Goal: Task Accomplishment & Management: Manage account settings

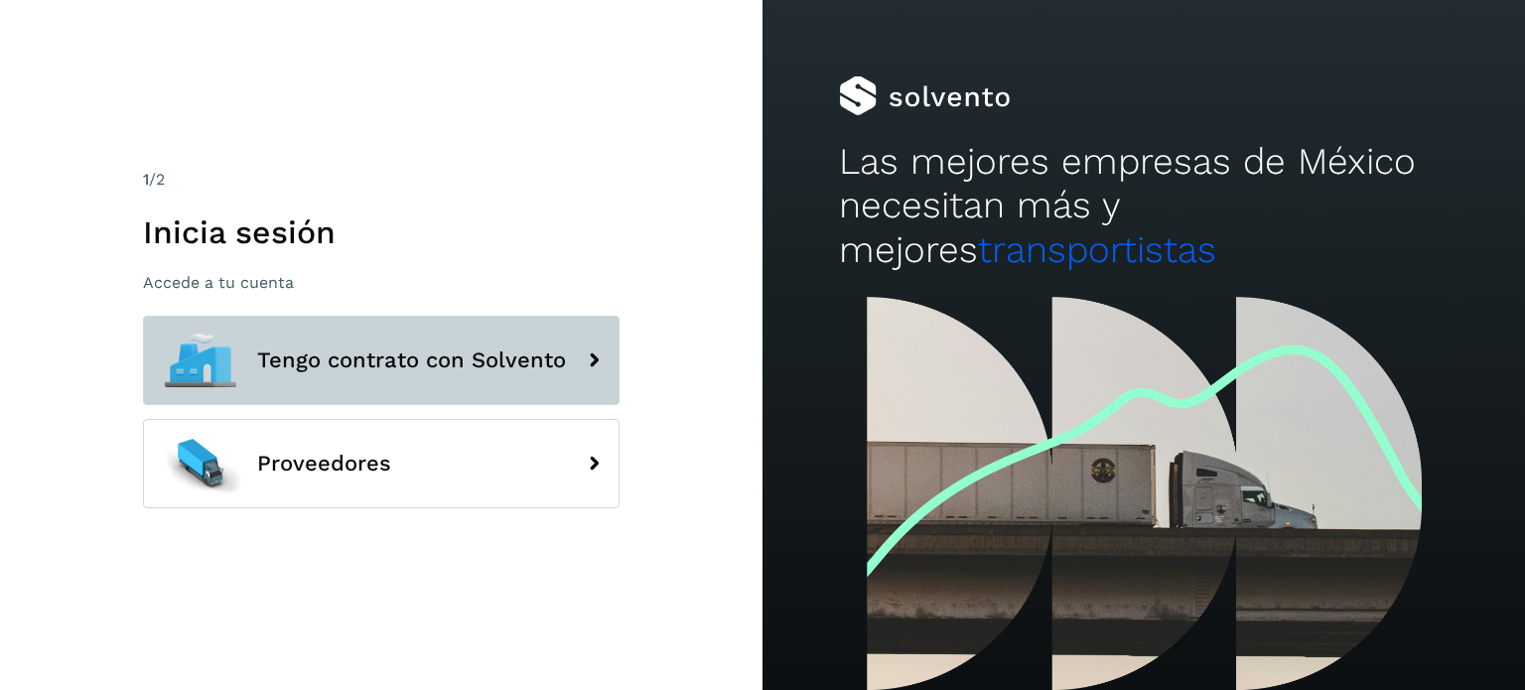
click at [484, 363] on span "Tengo contrato con Solvento" at bounding box center [411, 360] width 309 height 24
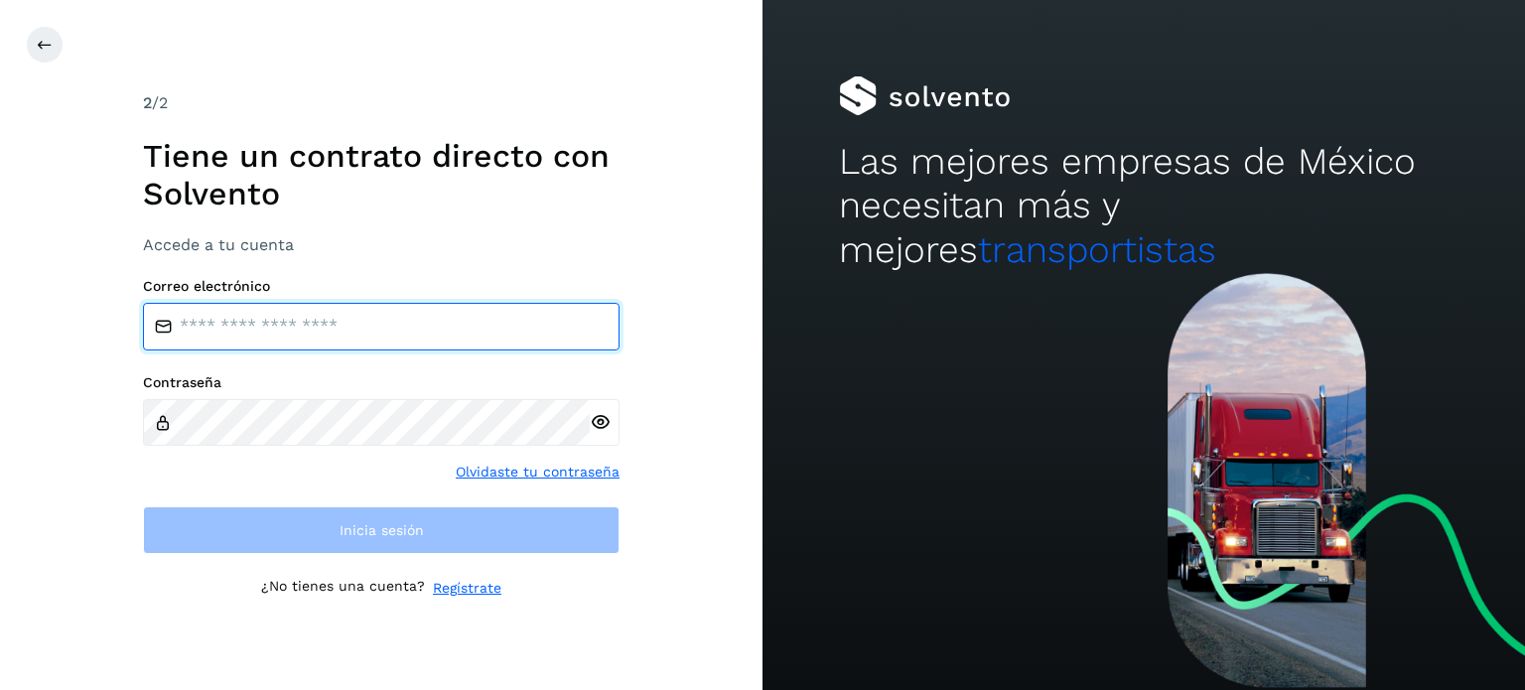
type input "**********"
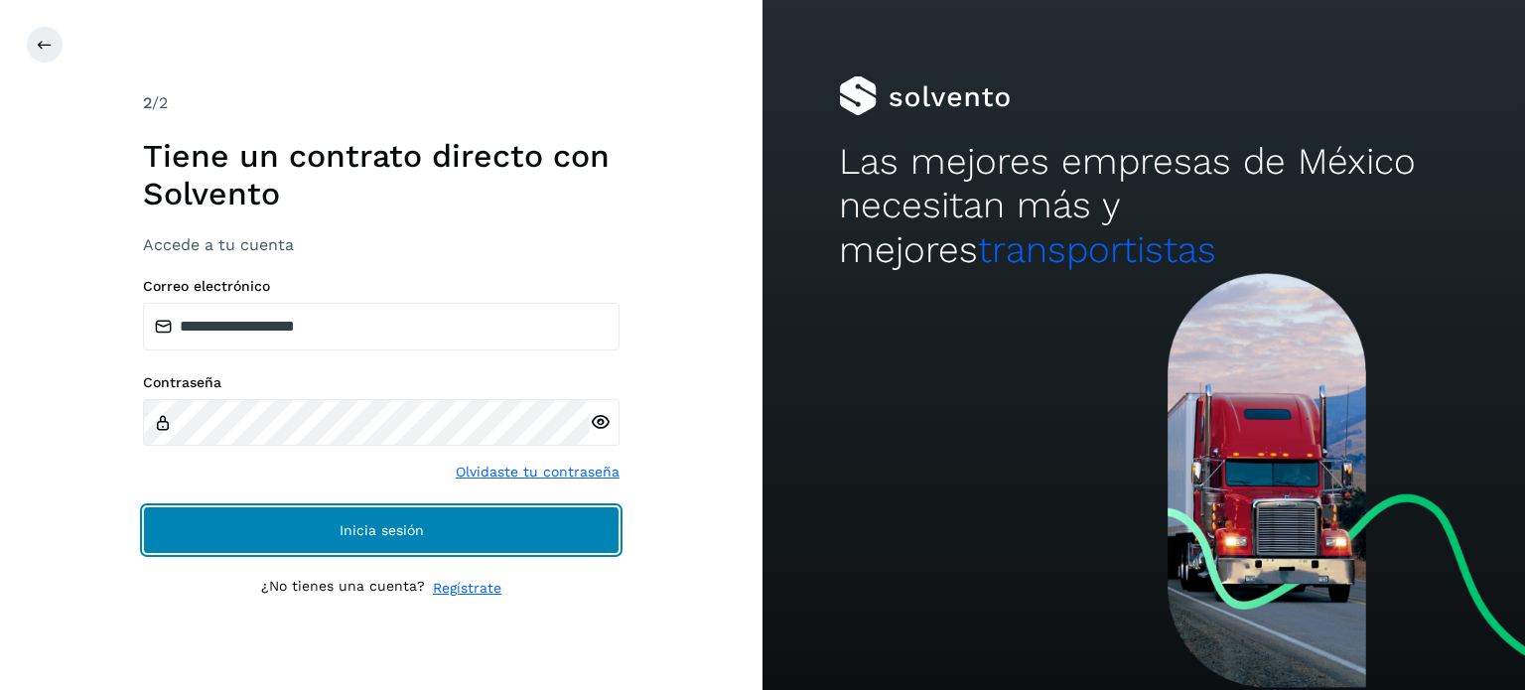
click at [429, 527] on button "Inicia sesión" at bounding box center [381, 530] width 476 height 48
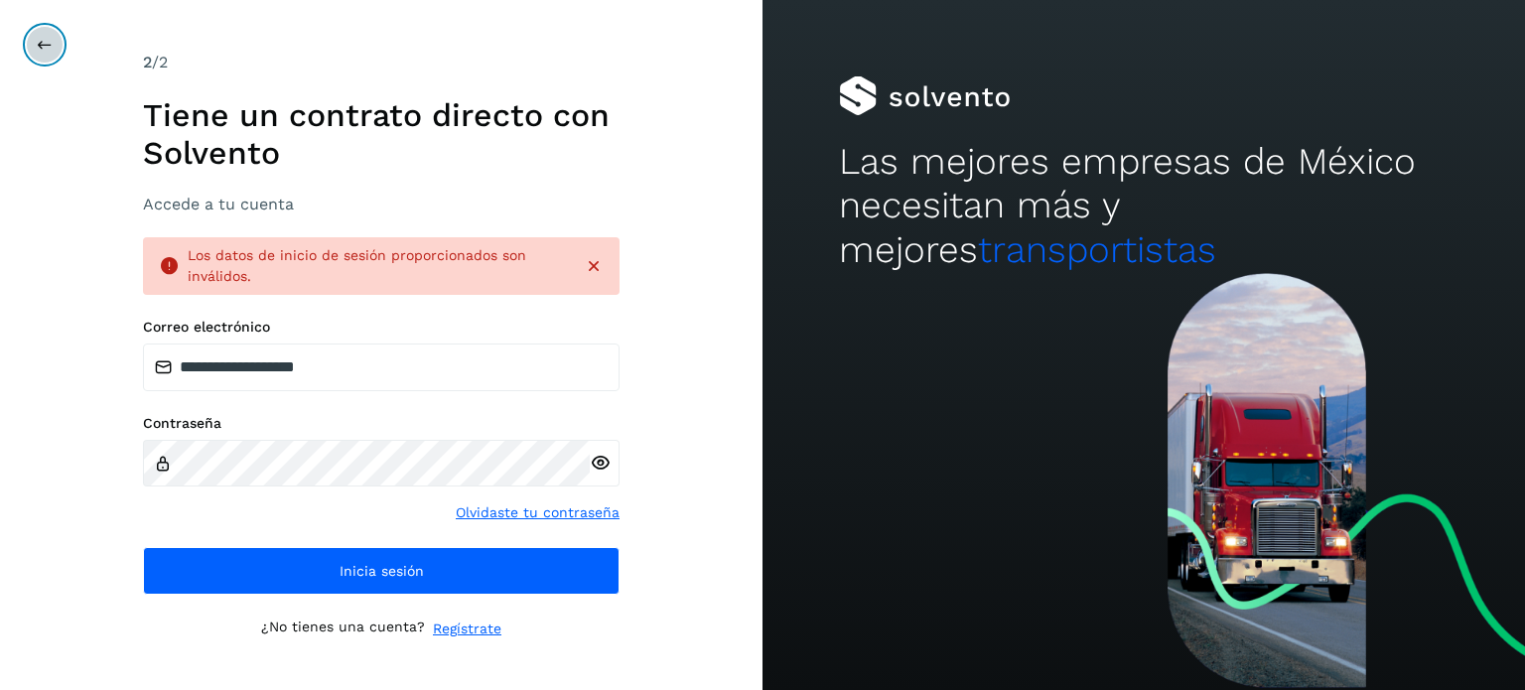
click at [44, 49] on icon at bounding box center [45, 45] width 16 height 16
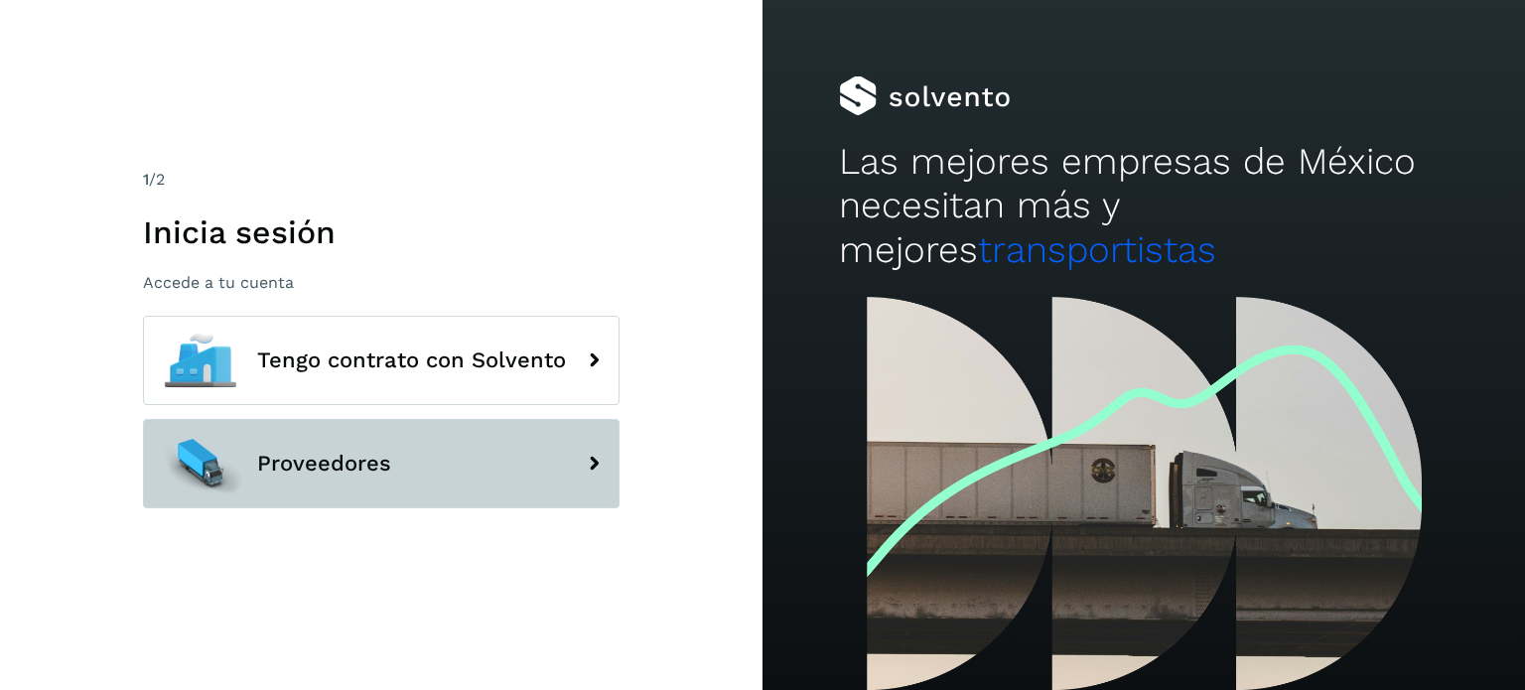
click at [421, 452] on button "Proveedores" at bounding box center [381, 463] width 476 height 89
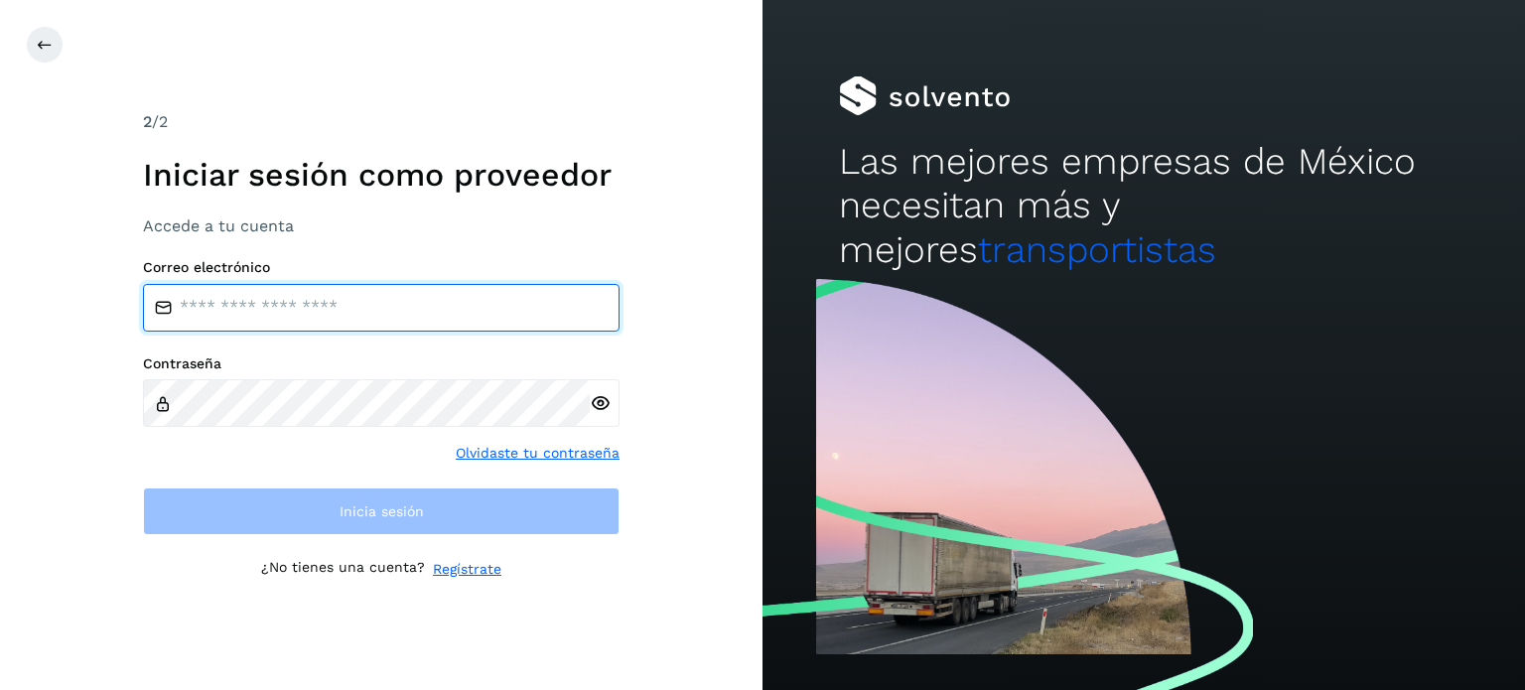
type input "**********"
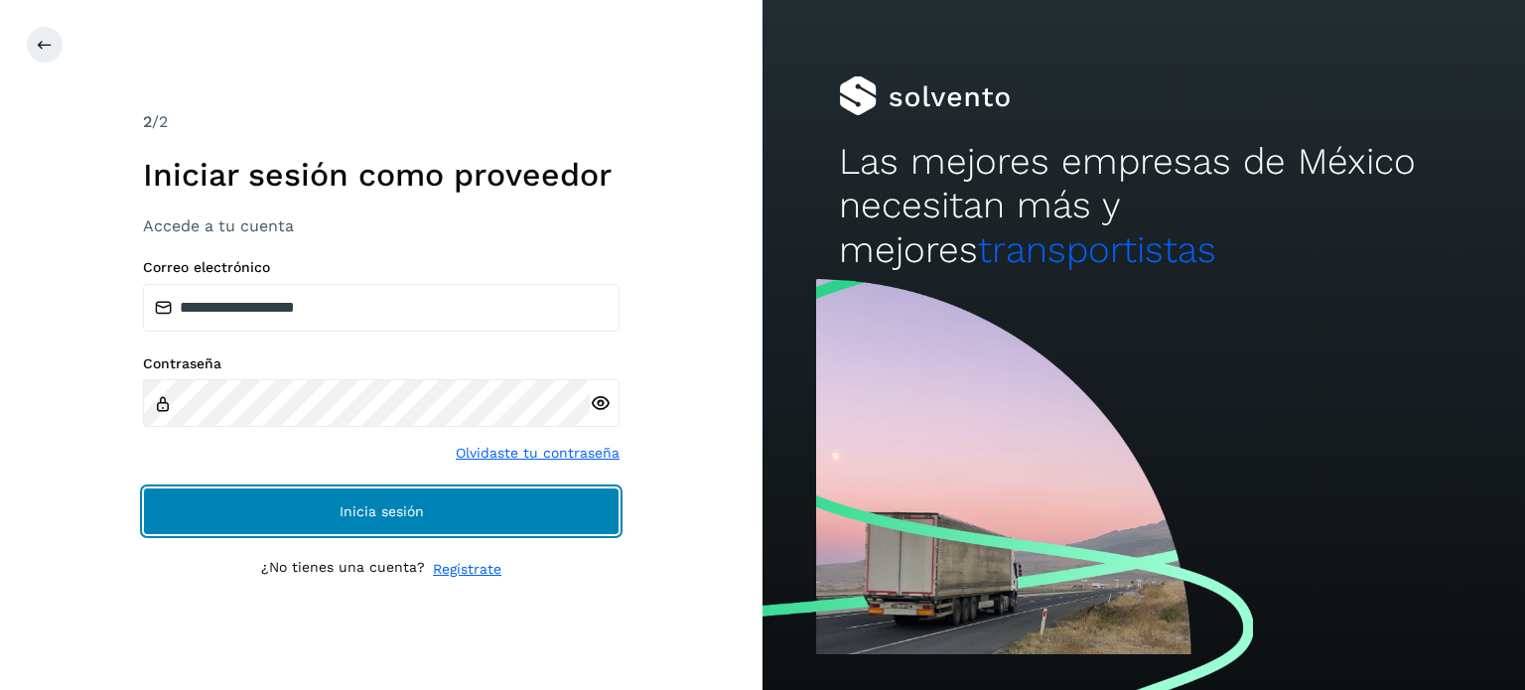
click at [427, 503] on button "Inicia sesión" at bounding box center [381, 511] width 476 height 48
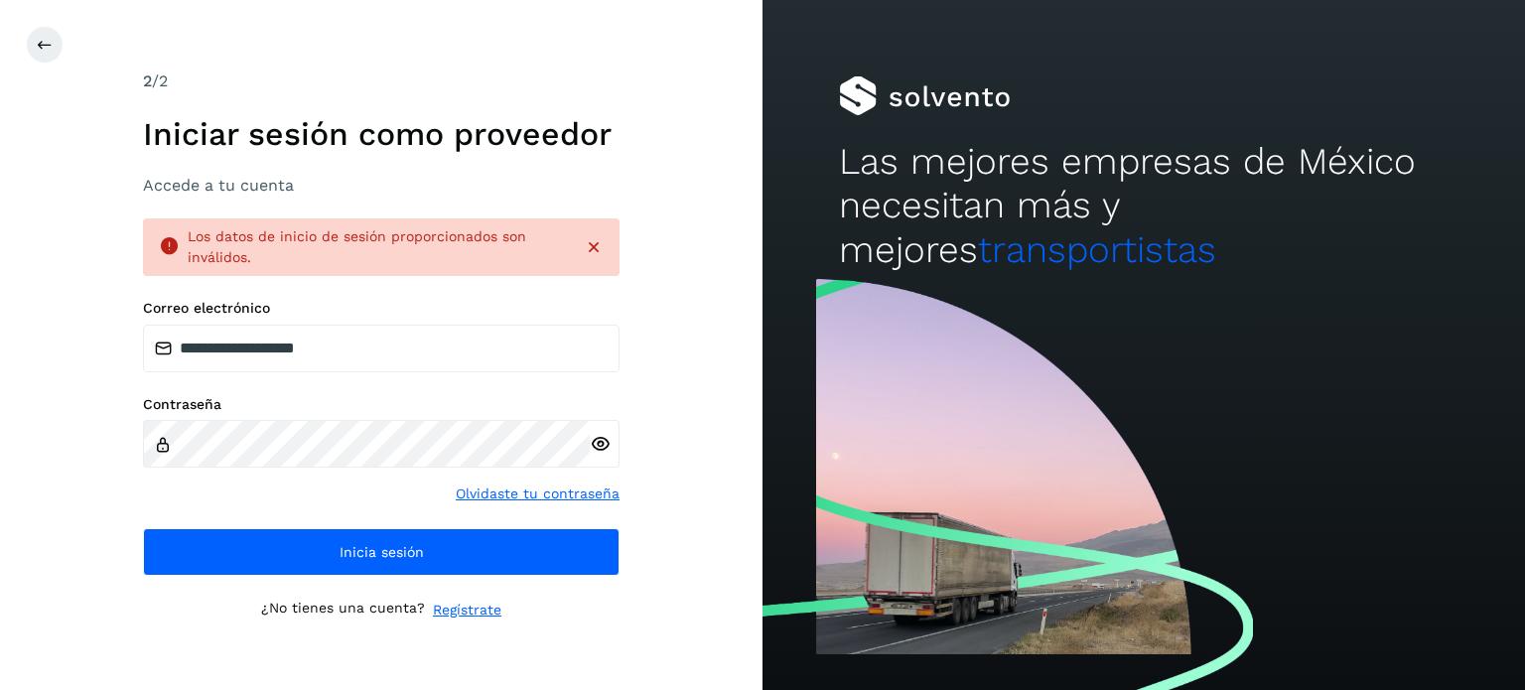
click at [599, 447] on icon at bounding box center [600, 444] width 21 height 21
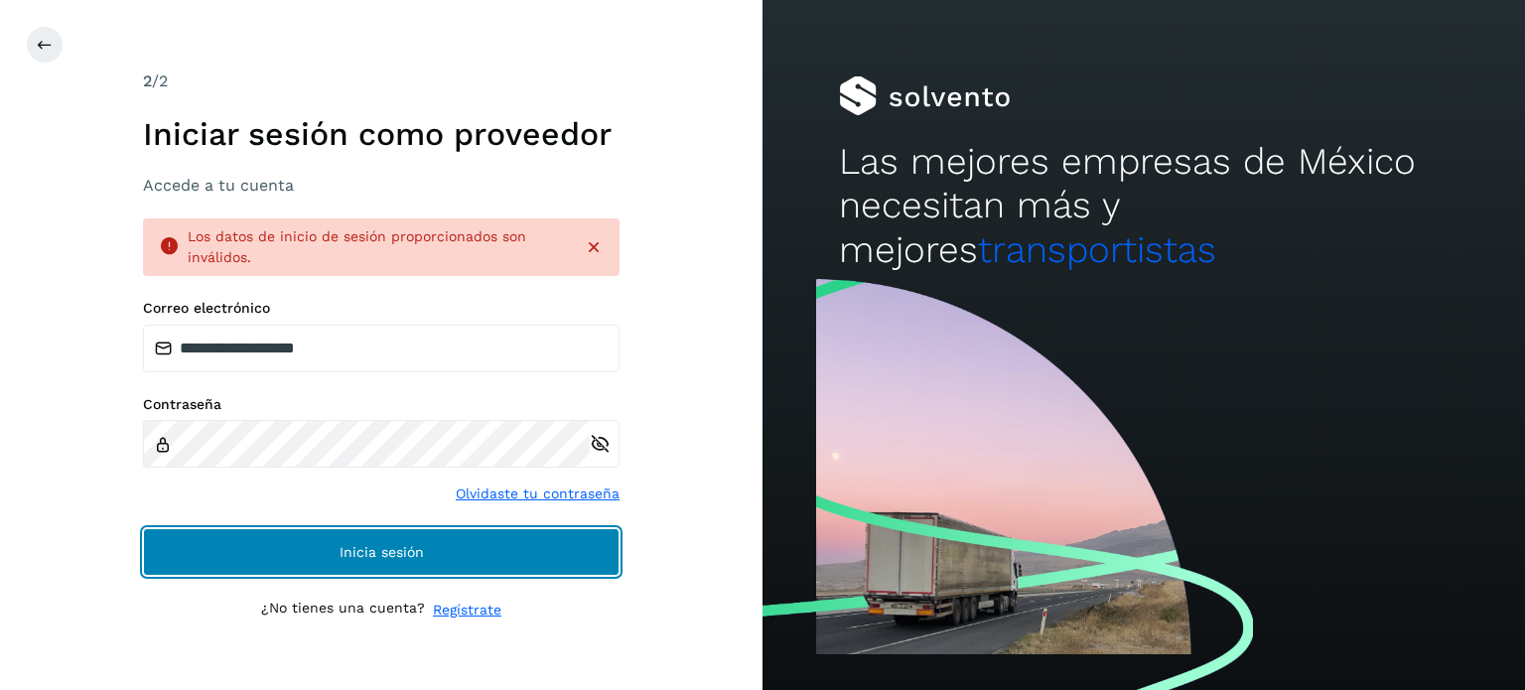
click at [492, 543] on button "Inicia sesión" at bounding box center [381, 552] width 476 height 48
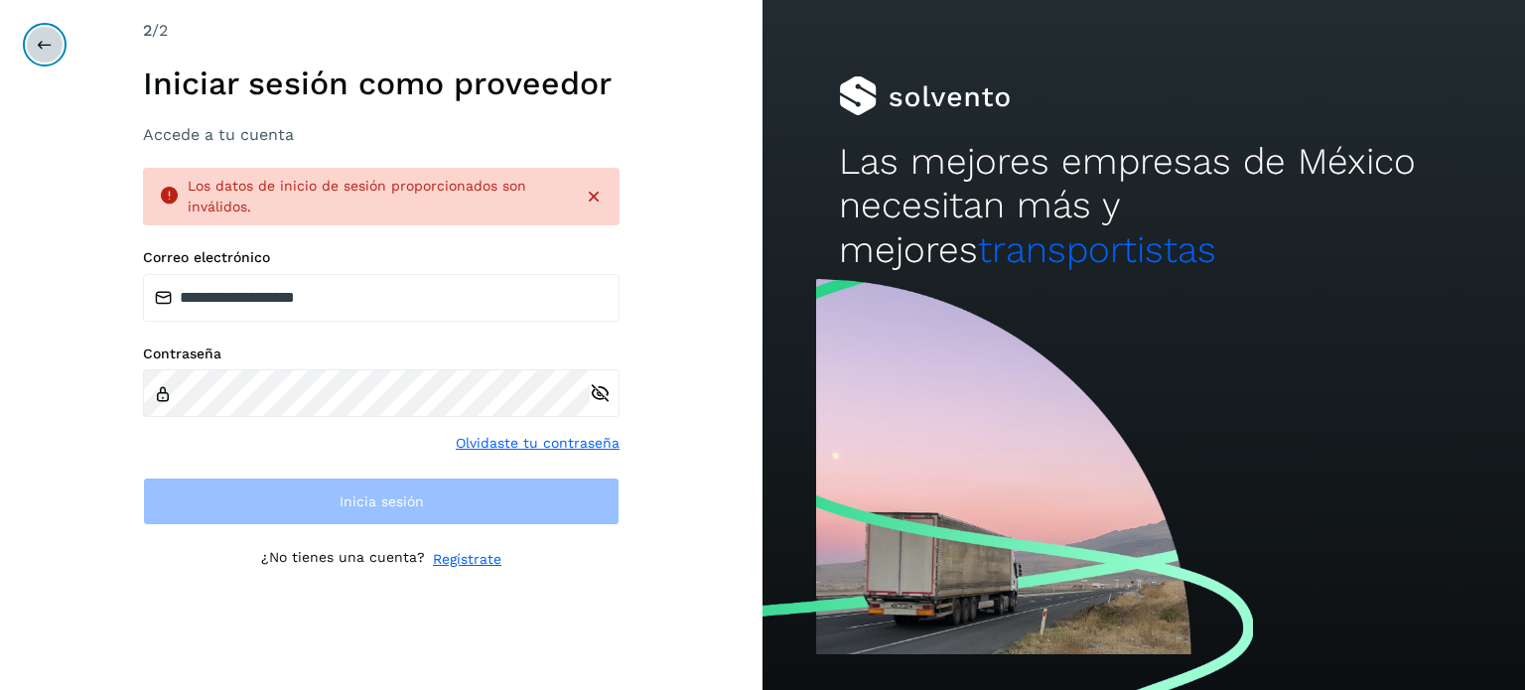
click at [52, 51] on button at bounding box center [45, 45] width 38 height 38
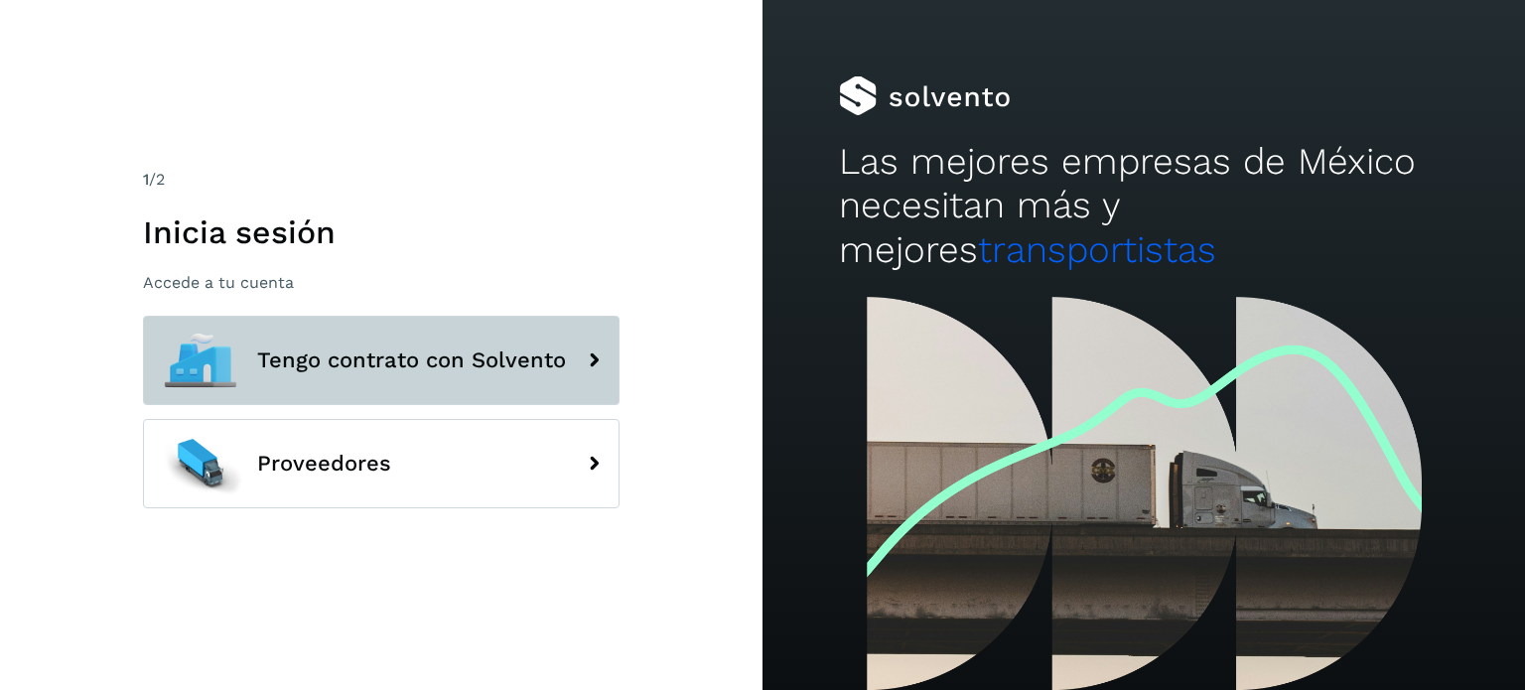
click at [441, 349] on span "Tengo contrato con Solvento" at bounding box center [411, 360] width 309 height 24
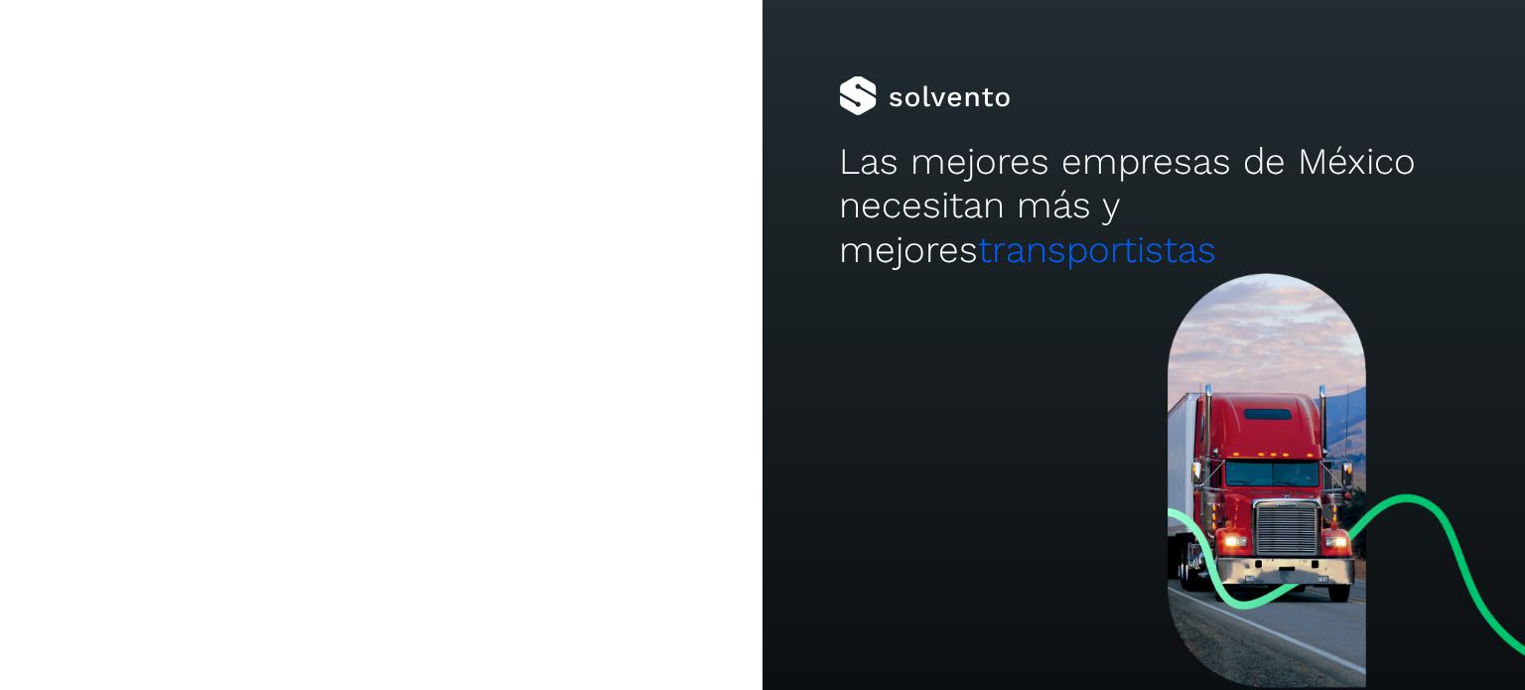
type input "**********"
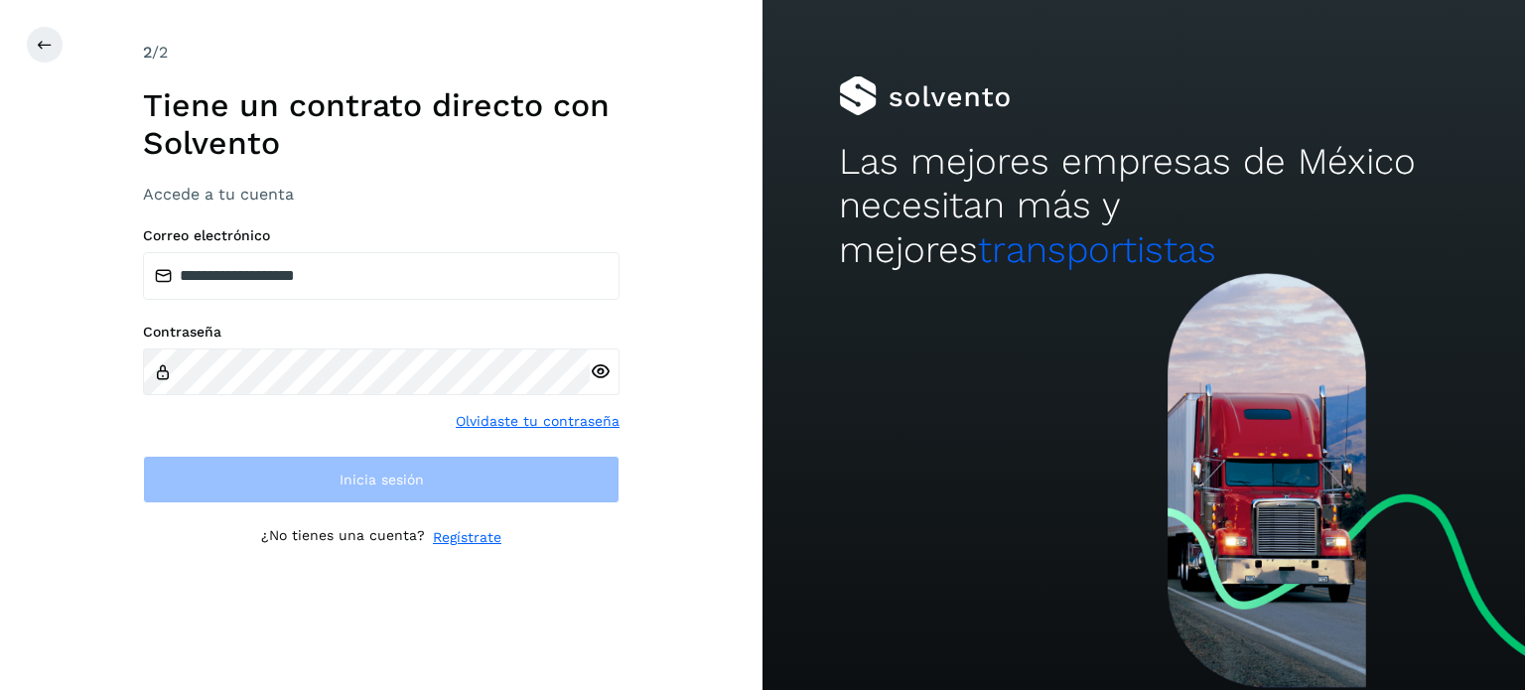
click at [604, 375] on icon at bounding box center [600, 371] width 21 height 21
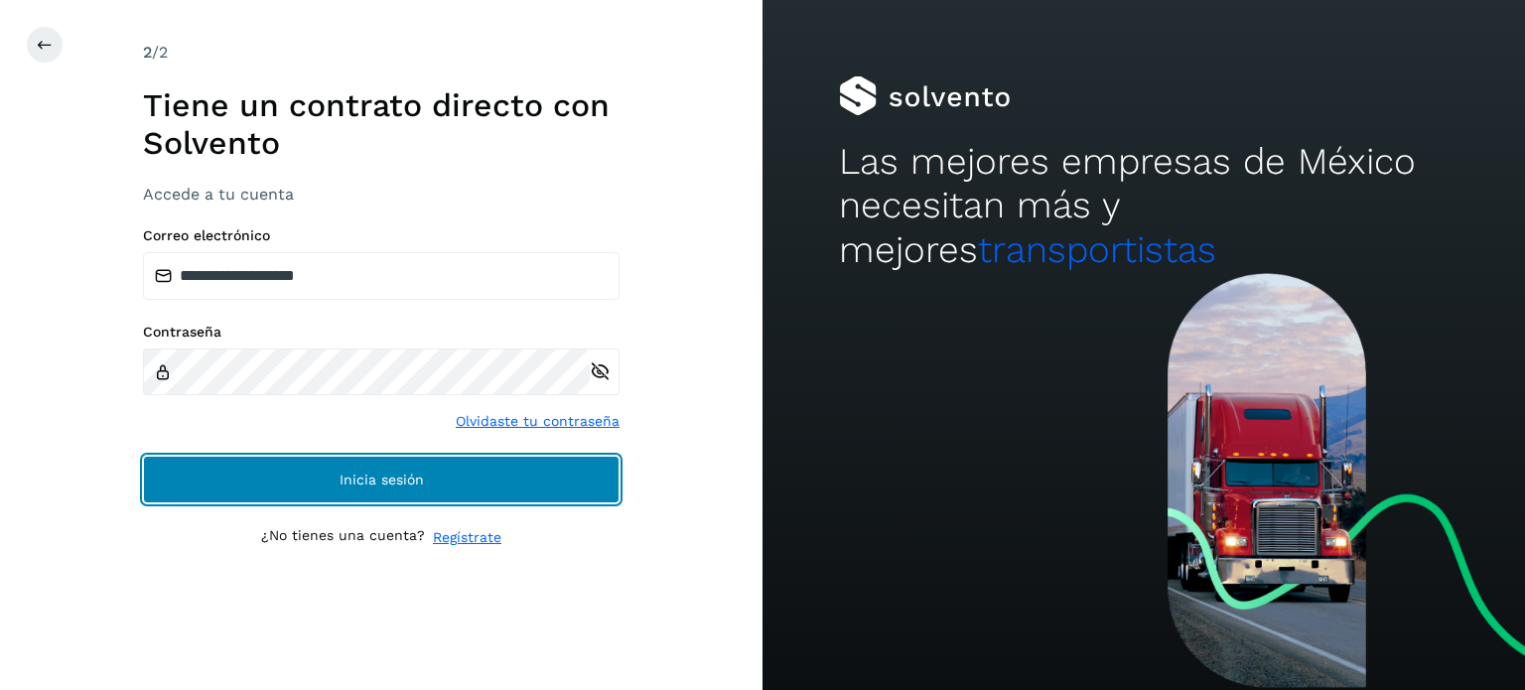
click at [347, 467] on button "Inicia sesión" at bounding box center [381, 480] width 476 height 48
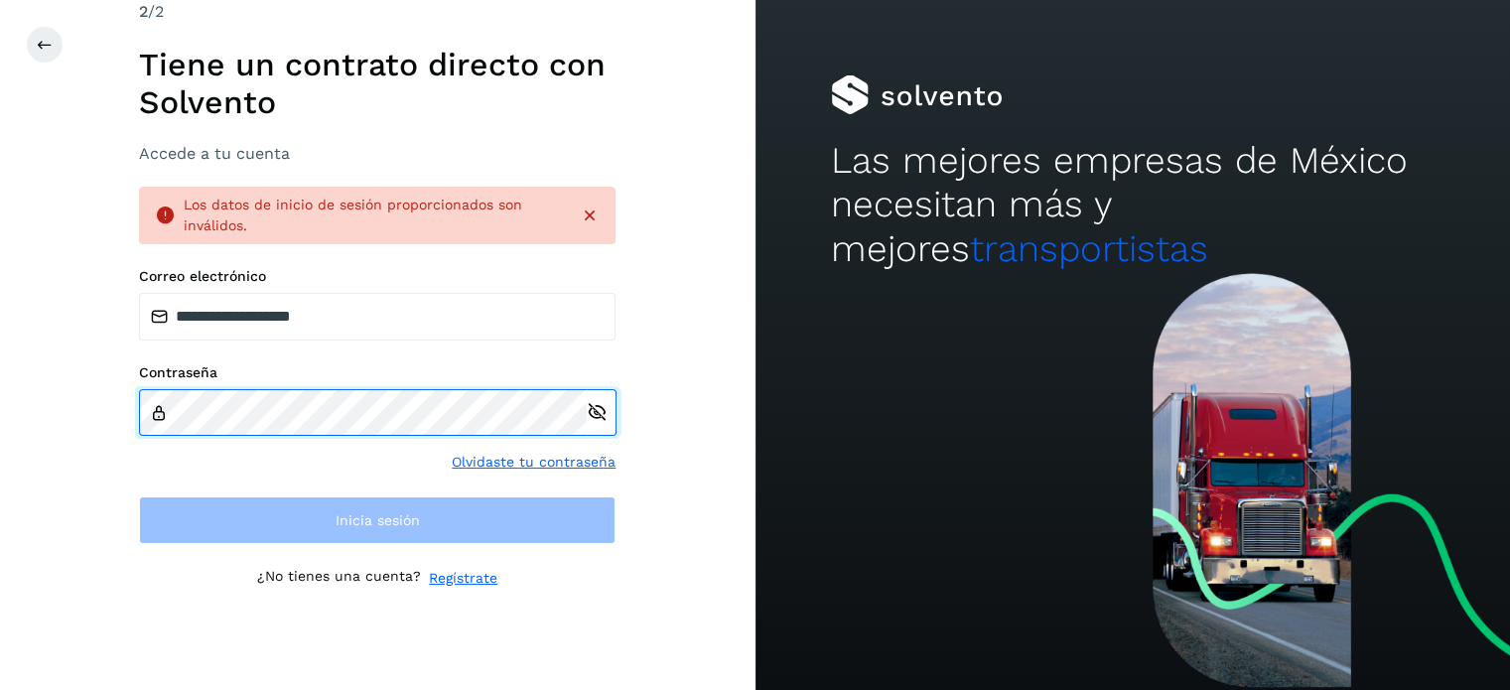
click at [0, 403] on div "**********" at bounding box center [377, 345] width 755 height 690
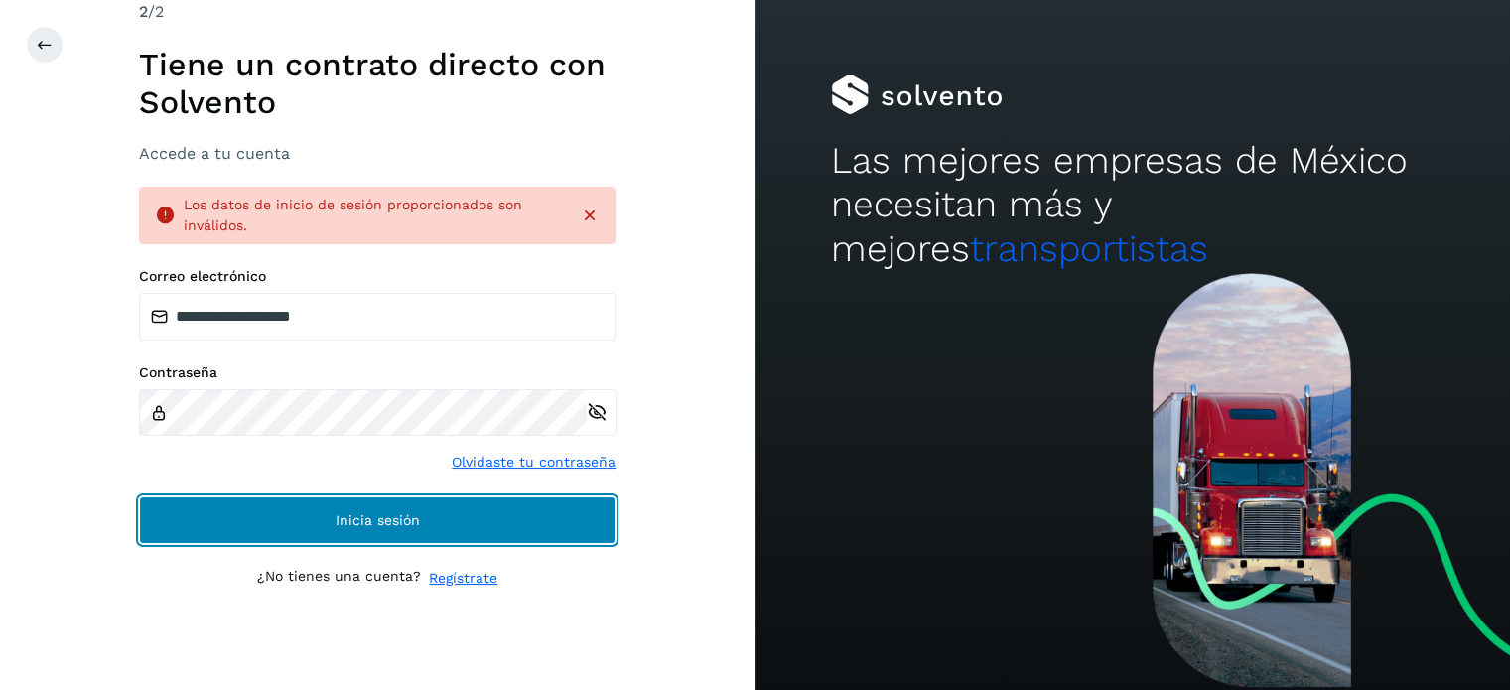
click at [298, 525] on button "Inicia sesión" at bounding box center [377, 520] width 476 height 48
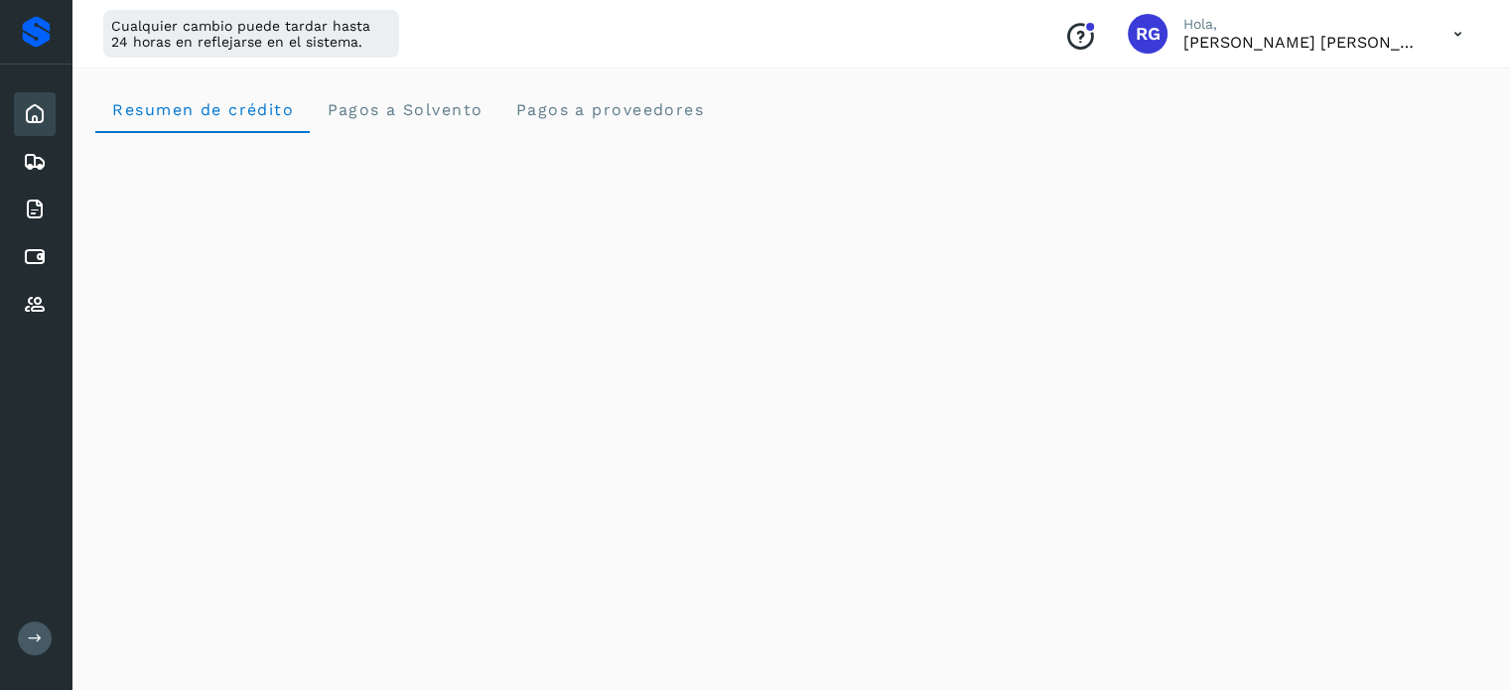
click at [31, 118] on icon at bounding box center [35, 114] width 24 height 24
click at [38, 299] on icon at bounding box center [35, 305] width 24 height 24
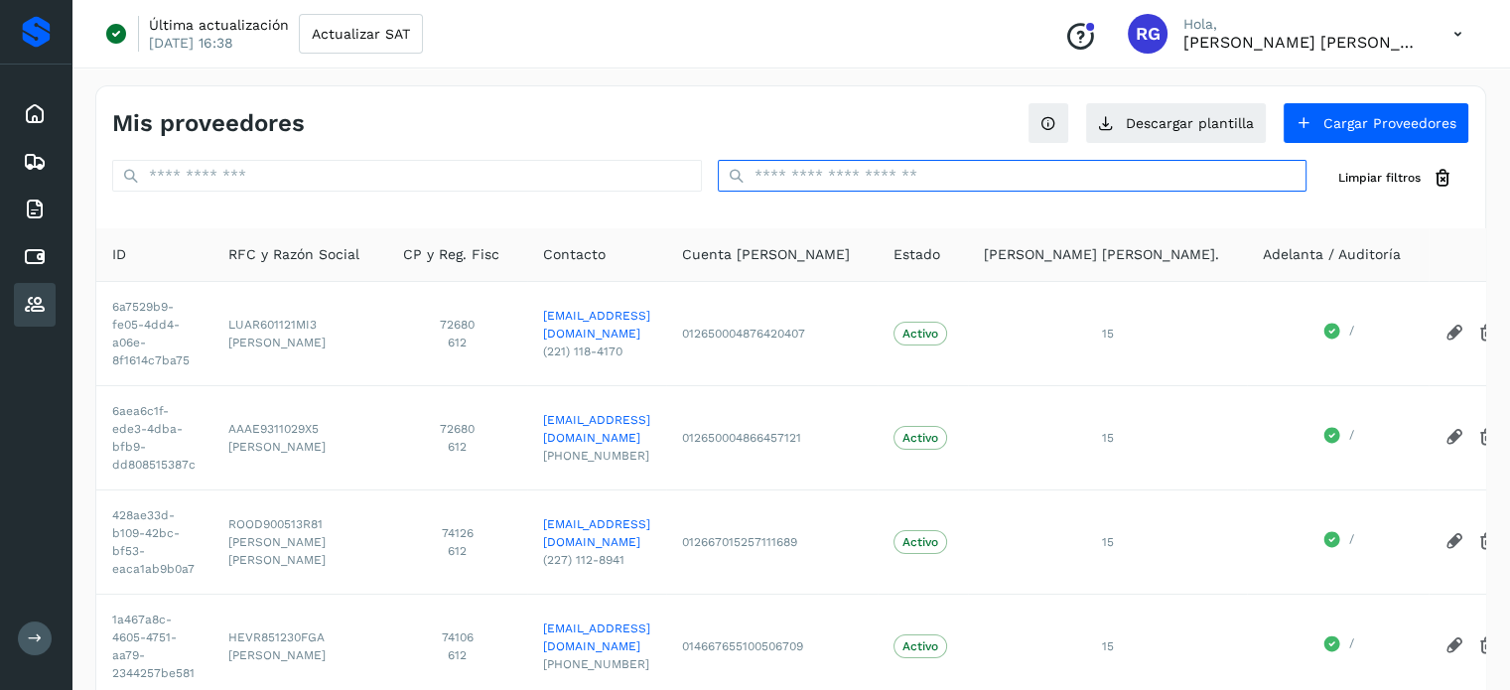
click at [1166, 182] on input "text" at bounding box center [1013, 176] width 590 height 32
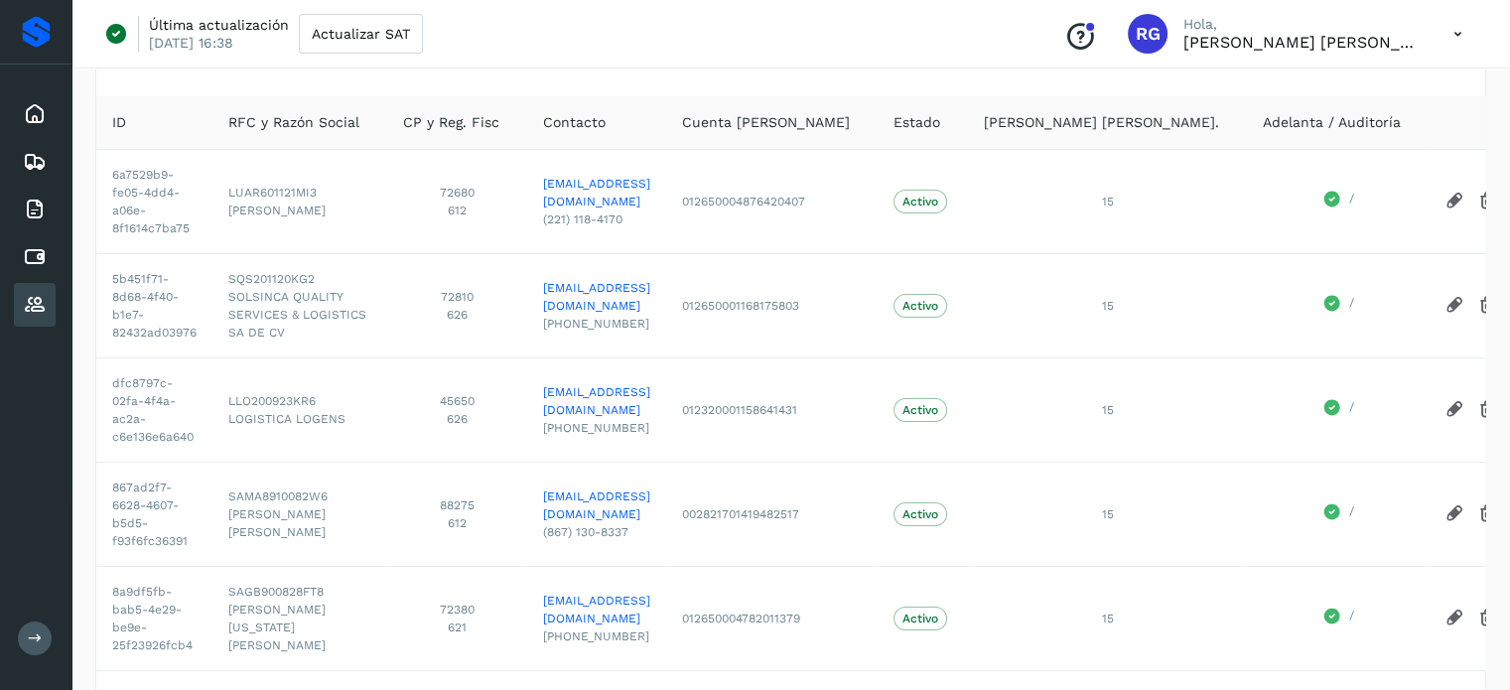
scroll to position [93, 0]
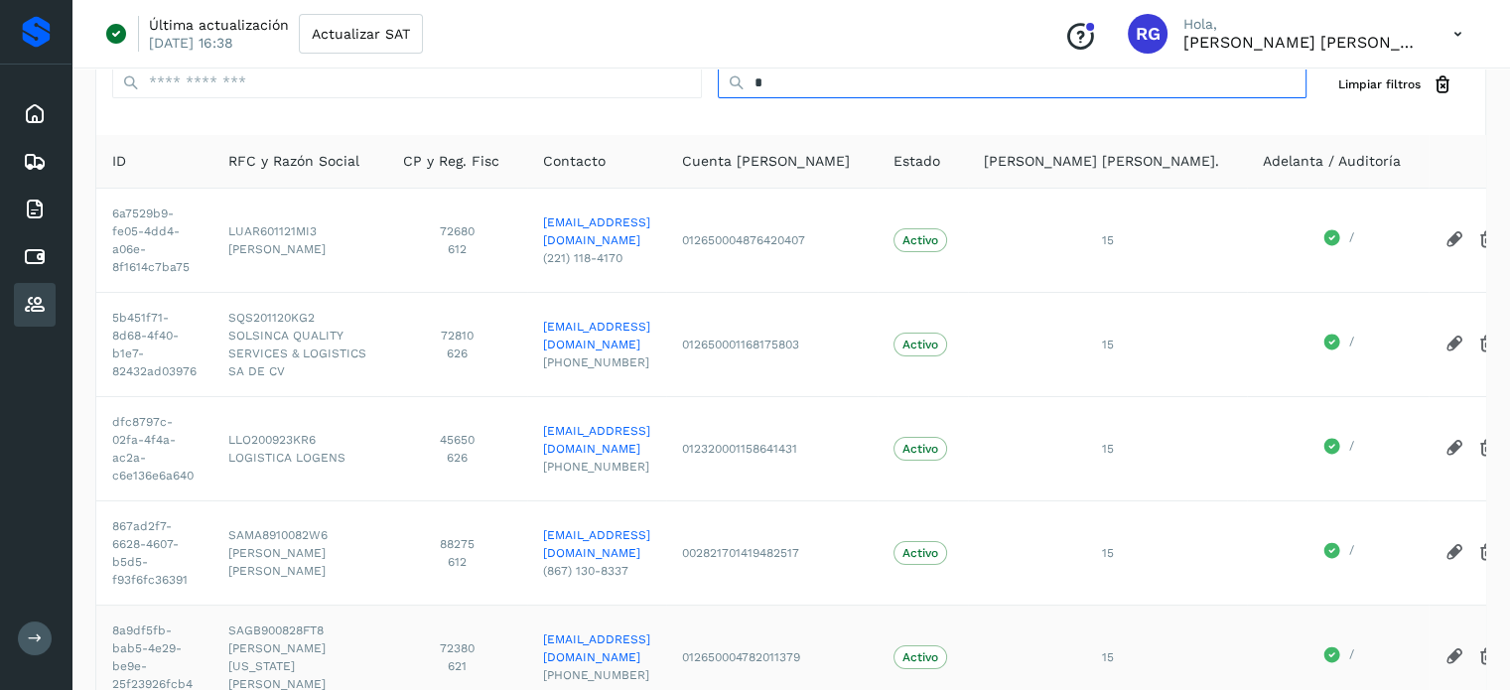
type input "*"
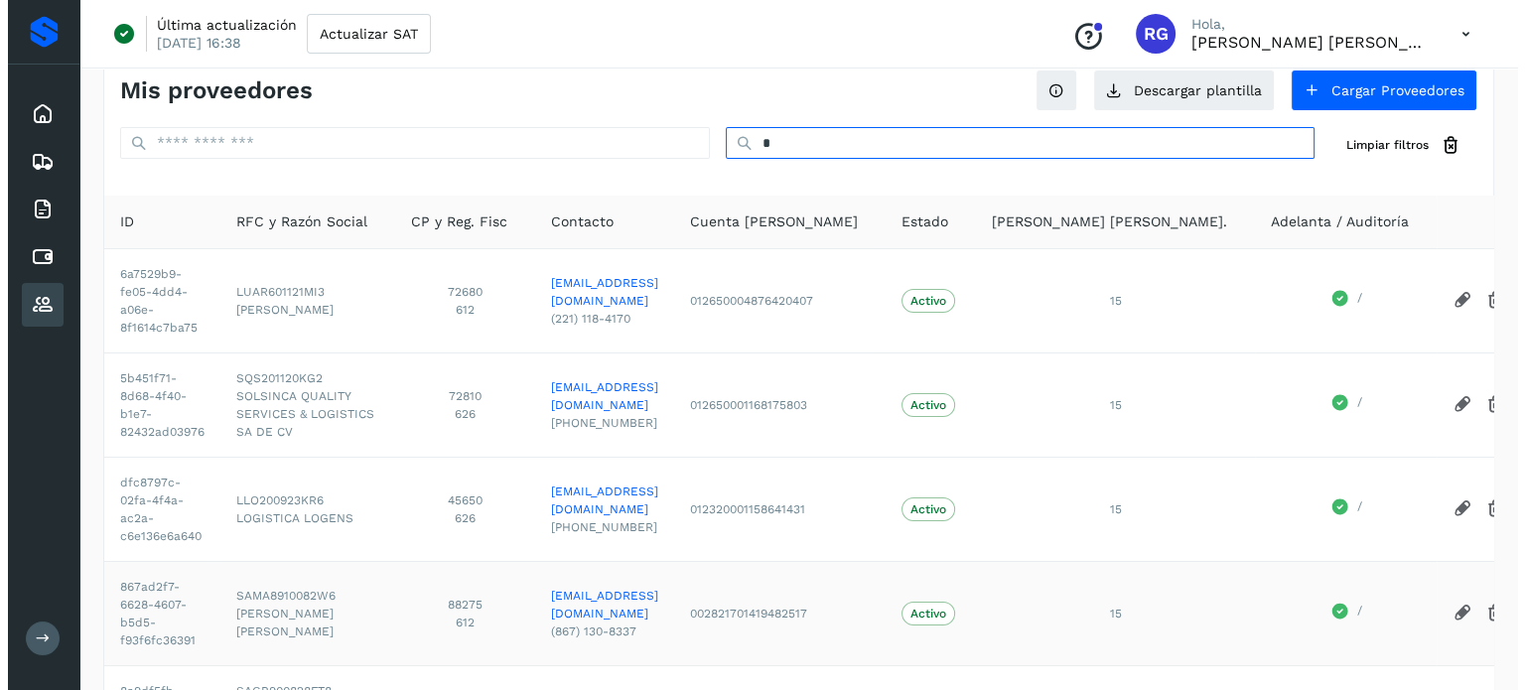
scroll to position [0, 0]
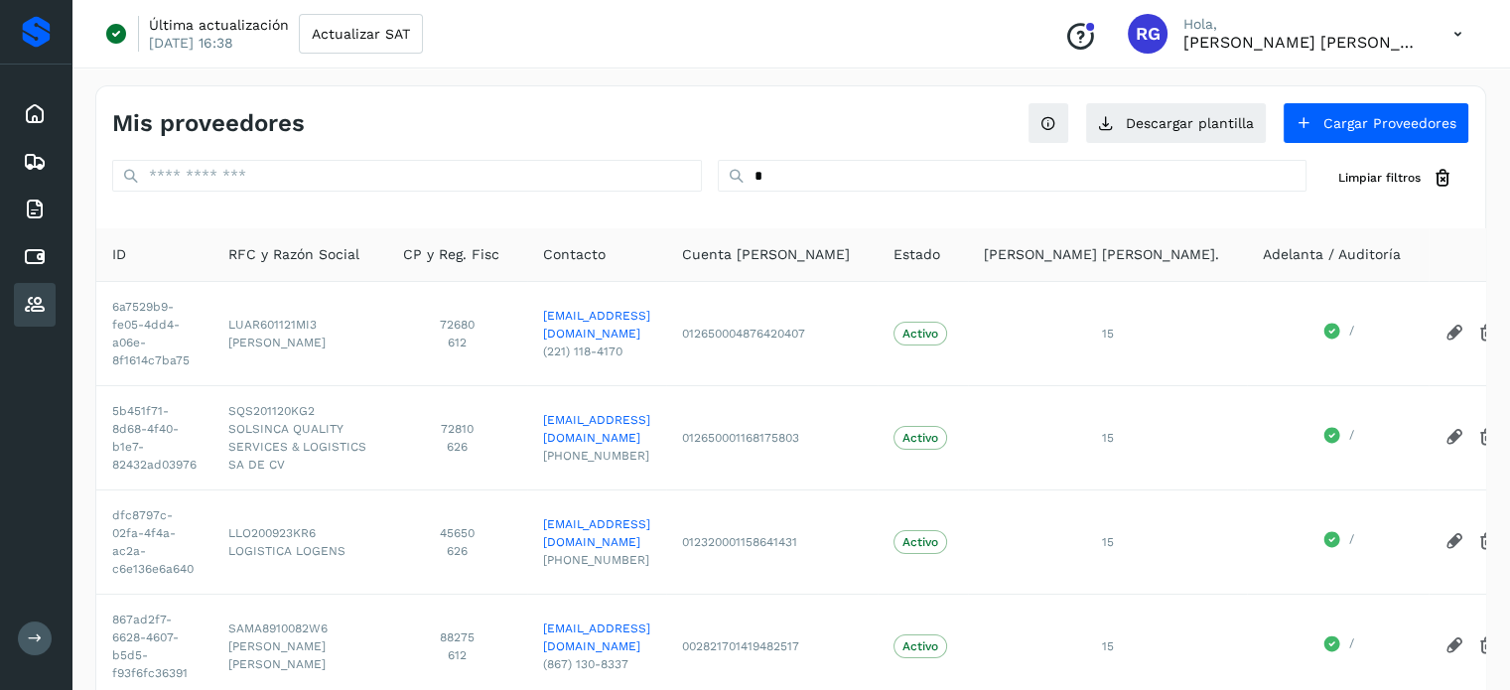
click at [1458, 34] on icon at bounding box center [1457, 34] width 41 height 41
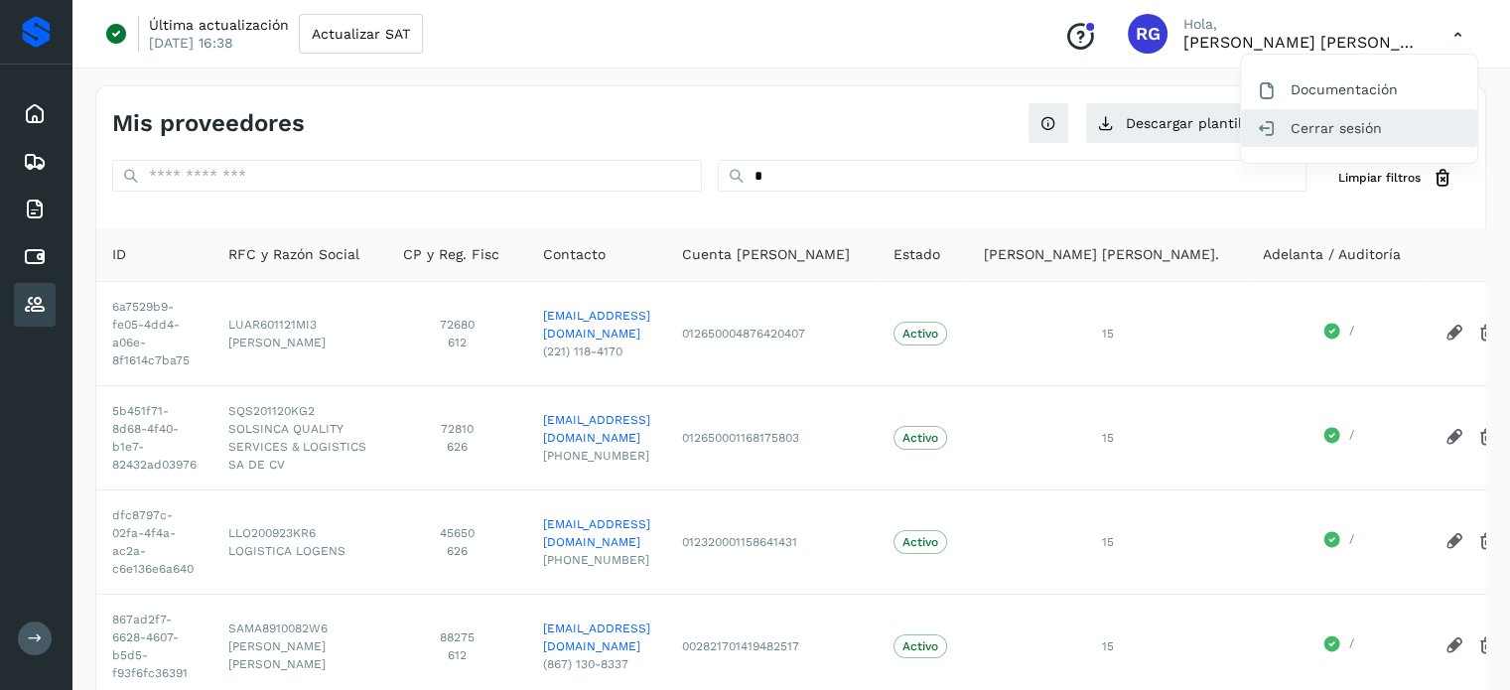
click at [1367, 125] on div "Cerrar sesión" at bounding box center [1359, 128] width 236 height 38
